Goal: Task Accomplishment & Management: Complete application form

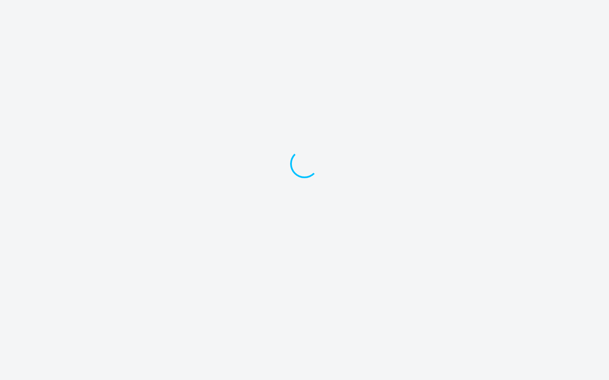
select select "english_adult_not_native_speaker"
select select "3"
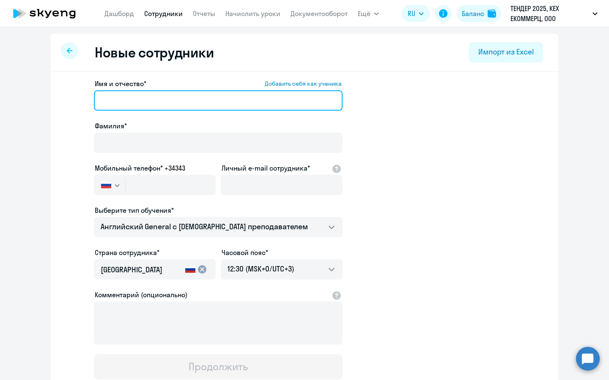
click at [263, 102] on input "Имя и отчество* Добавить себя как ученика" at bounding box center [218, 100] width 249 height 20
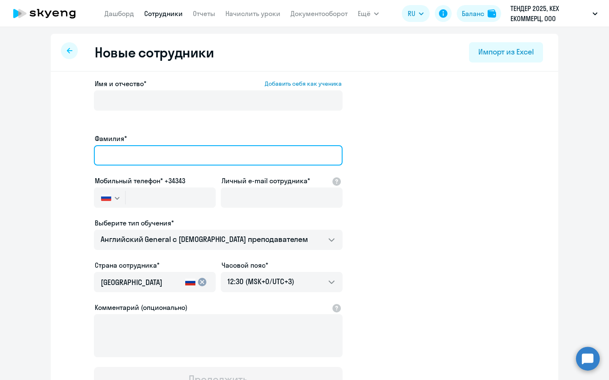
click at [260, 147] on input "Фамилия*" at bounding box center [218, 155] width 249 height 20
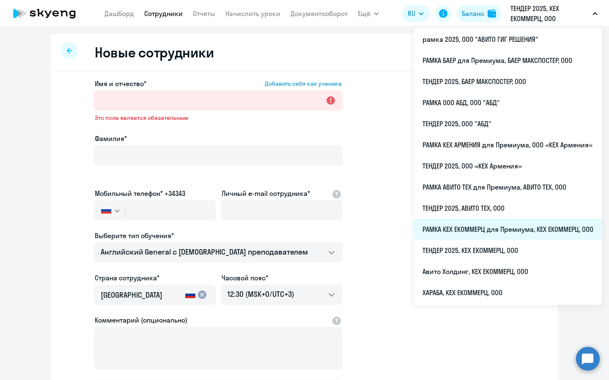
click at [457, 228] on li "РАМКА КЕХ ЕКОММЕРЦ для Премиума, КЕХ ЕКОММЕРЦ, ООО" at bounding box center [508, 229] width 188 height 21
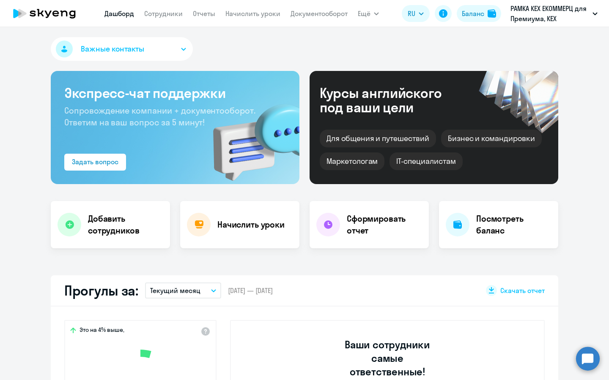
select select "30"
click at [85, 222] on div "Добавить сотрудников" at bounding box center [110, 224] width 119 height 47
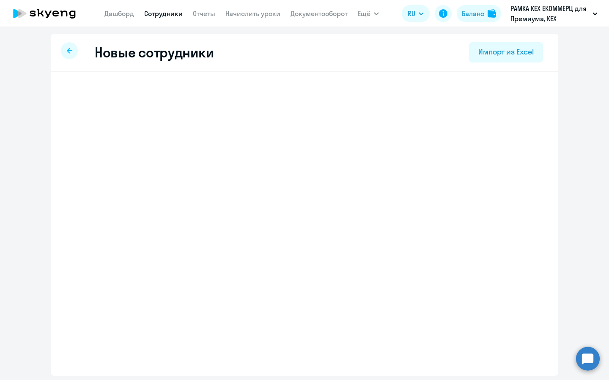
select select "english_adult_not_native_speaker_premium"
select select "3"
